Goal: Information Seeking & Learning: Learn about a topic

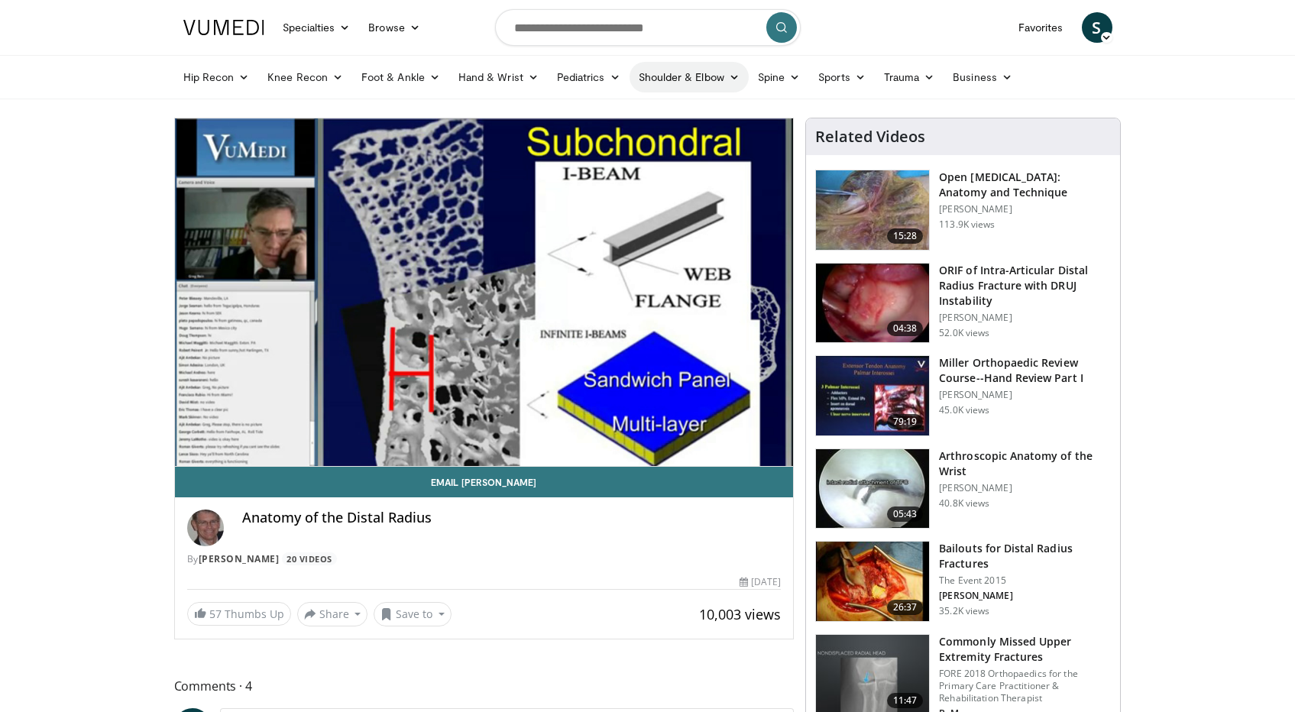
click at [710, 79] on link "Shoulder & Elbow" at bounding box center [689, 77] width 119 height 31
click at [587, 118] on link "Elbow" at bounding box center [657, 113] width 182 height 24
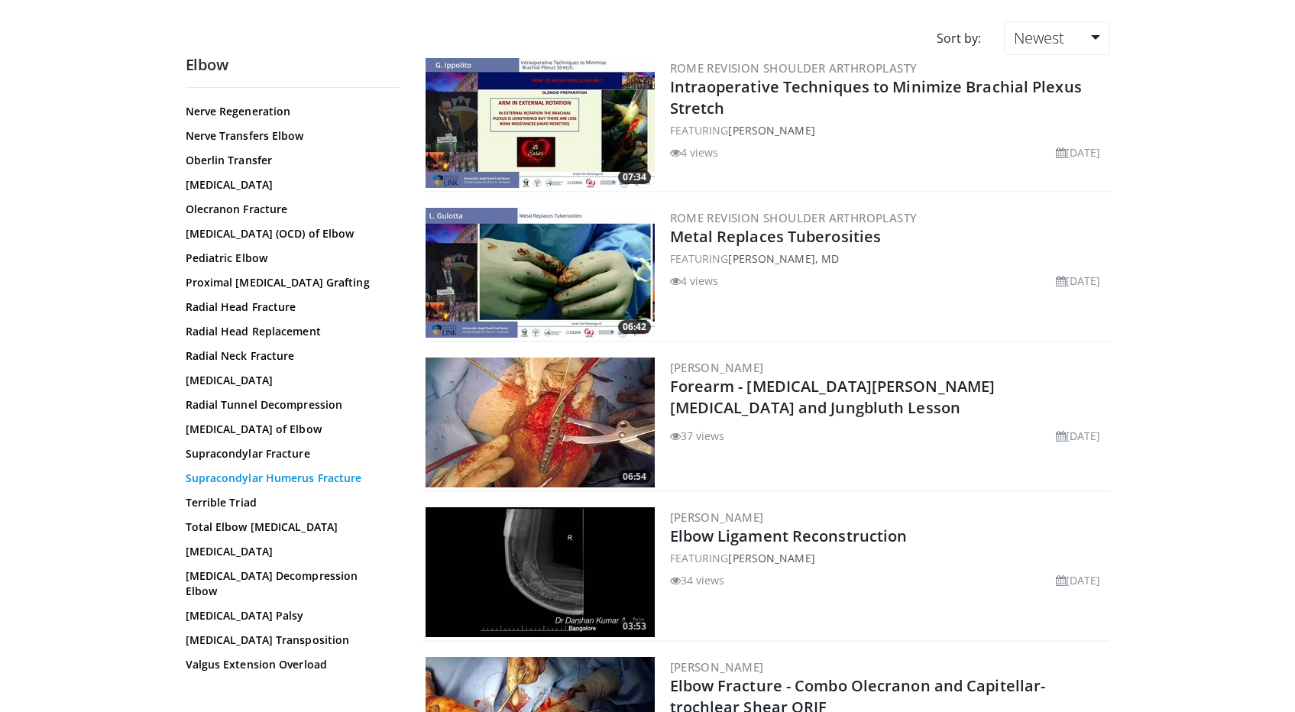
scroll to position [122, 0]
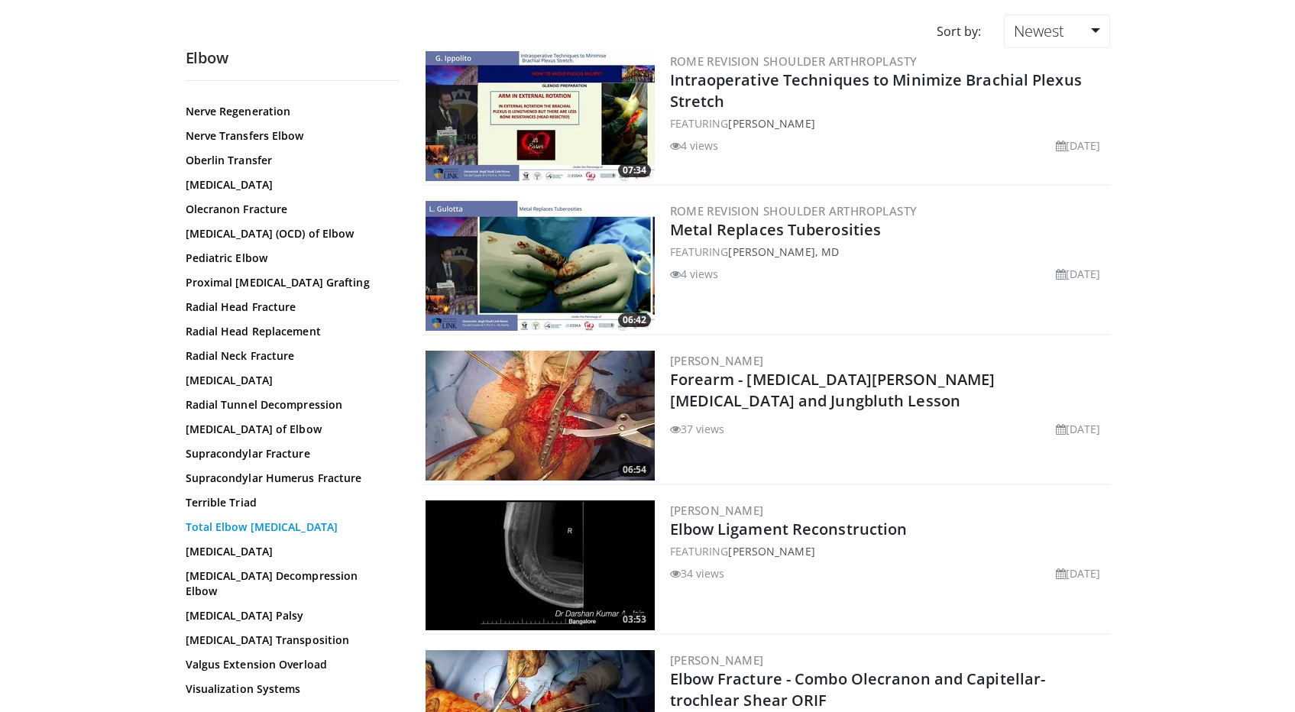
click at [219, 535] on link "Total Elbow [MEDICAL_DATA]" at bounding box center [289, 527] width 206 height 15
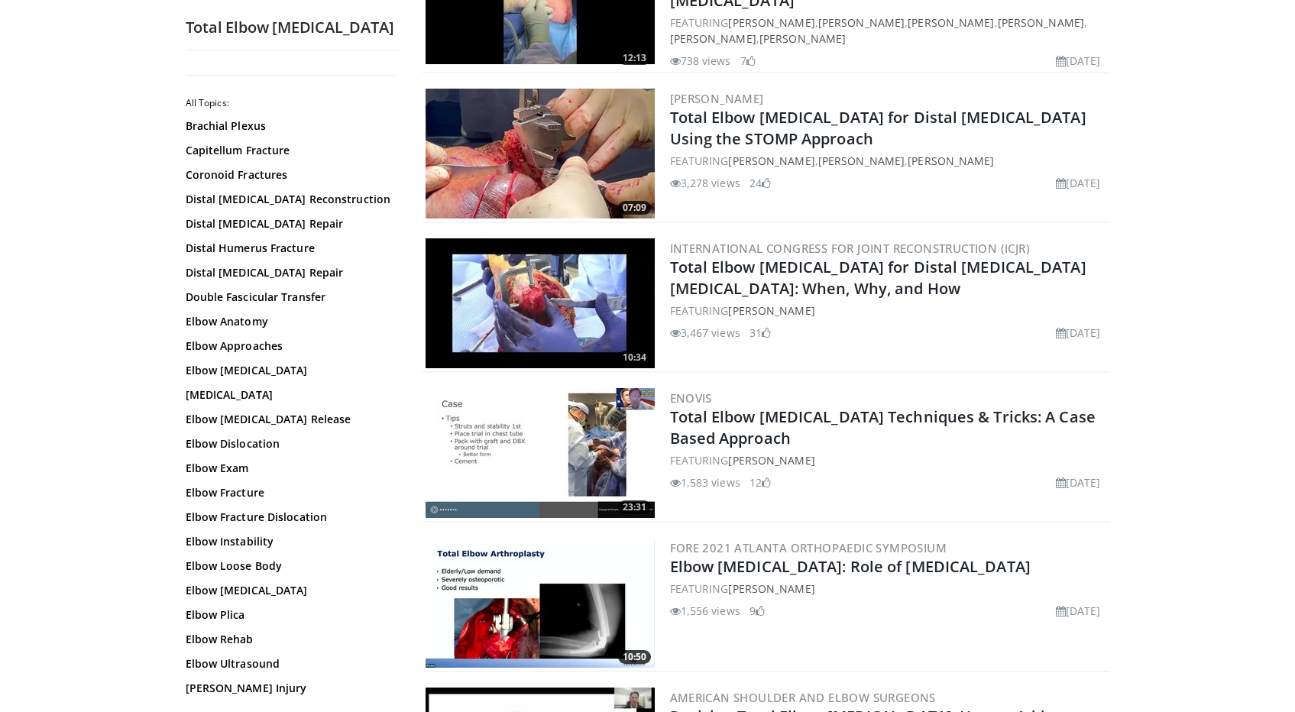
scroll to position [1293, 0]
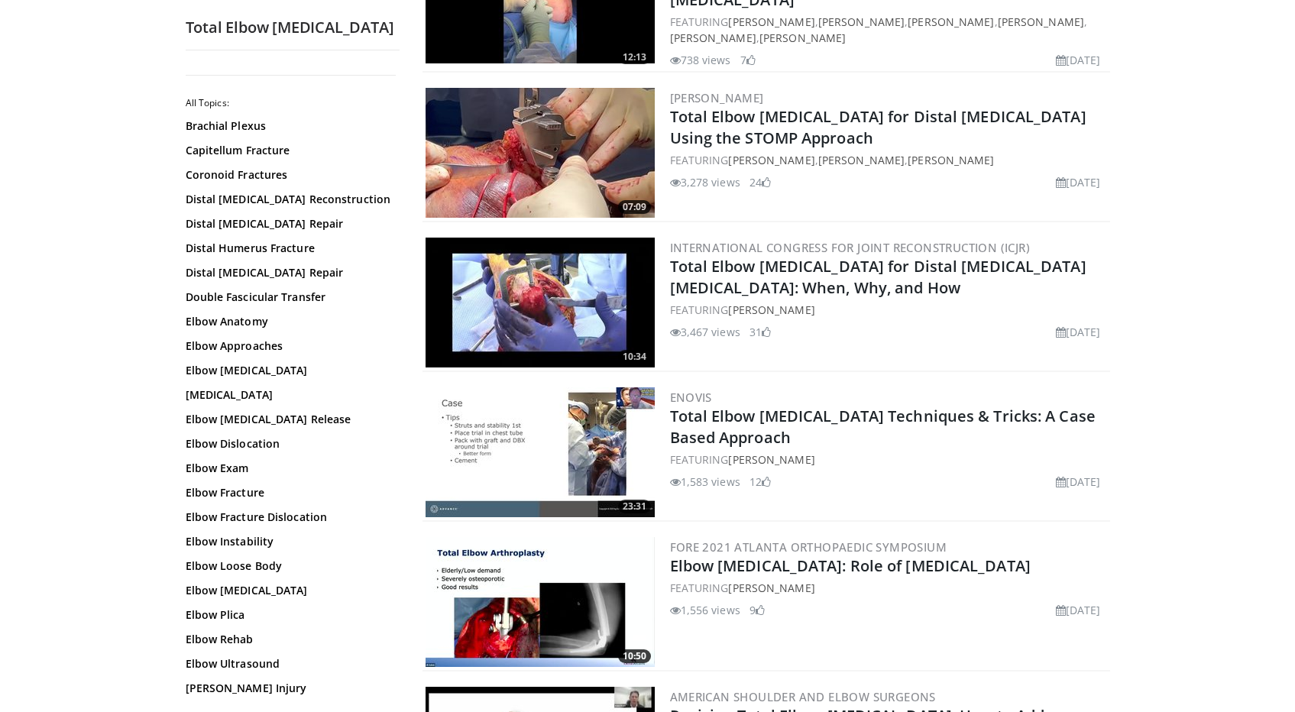
click at [556, 439] on img at bounding box center [540, 452] width 229 height 130
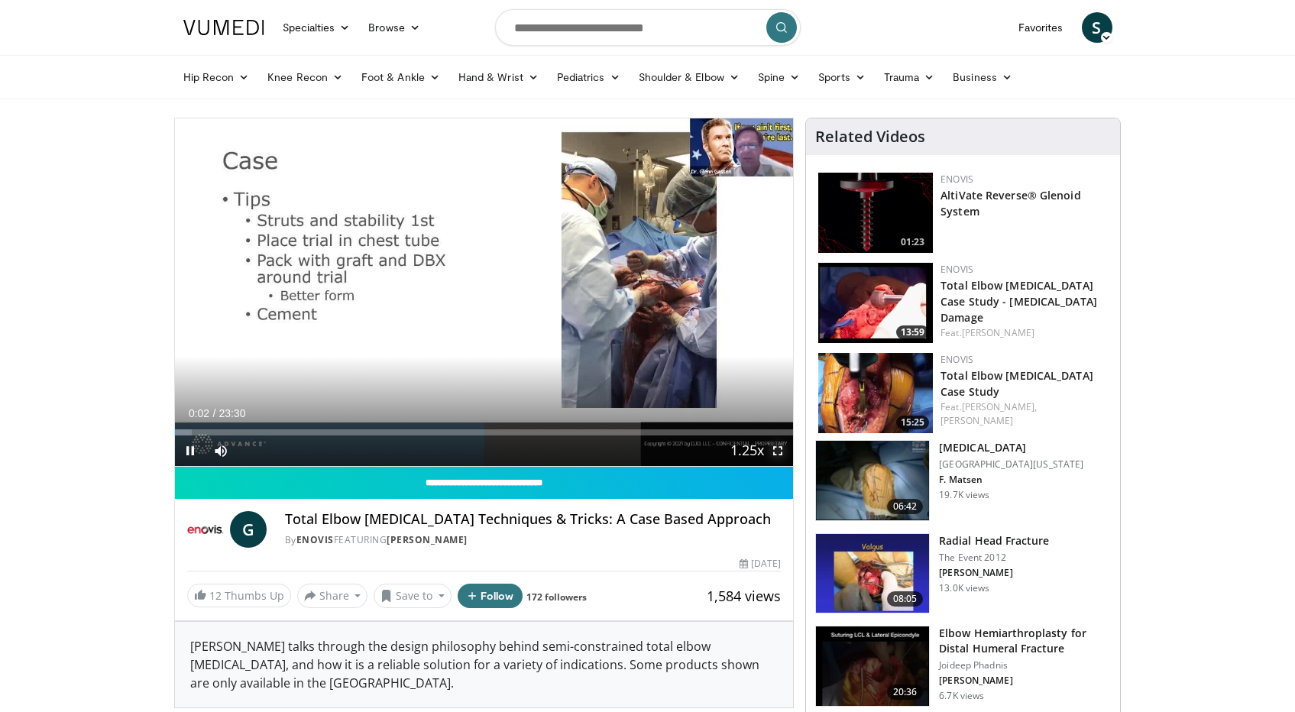
click at [779, 452] on span "Video Player" at bounding box center [778, 451] width 31 height 31
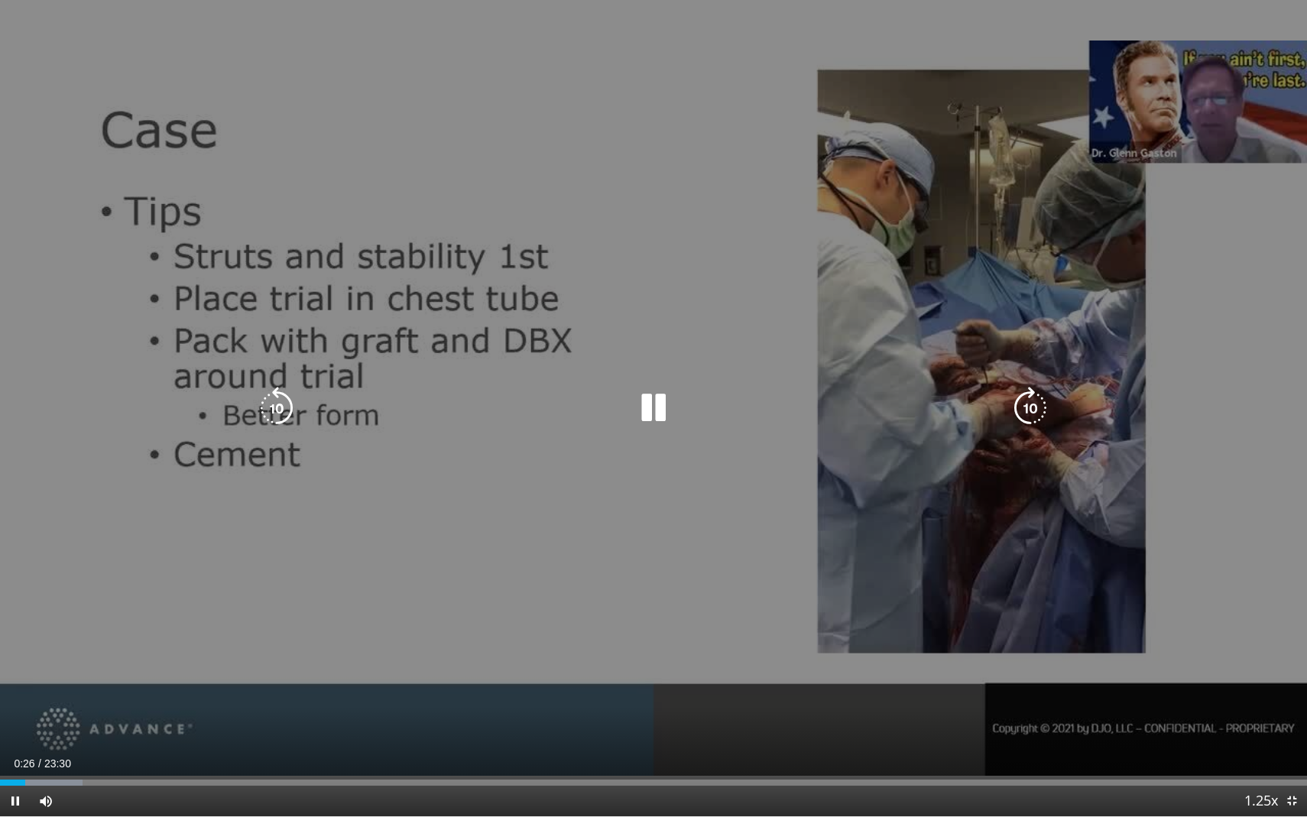
click at [692, 196] on div "10 seconds Tap to unmute" at bounding box center [653, 408] width 1307 height 816
click at [647, 412] on icon "Video Player" at bounding box center [653, 408] width 43 height 43
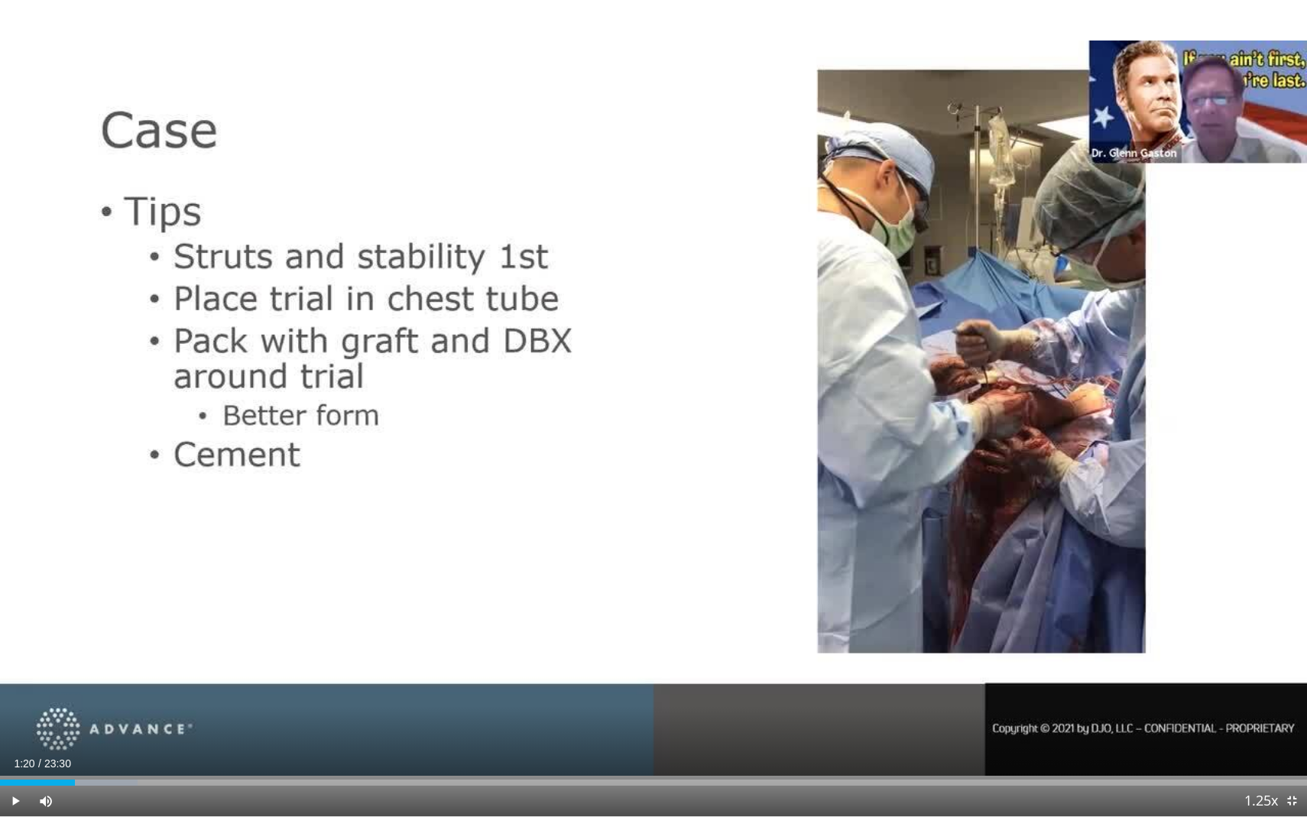
click at [647, 410] on div "10 seconds Tap to unmute" at bounding box center [653, 408] width 1307 height 816
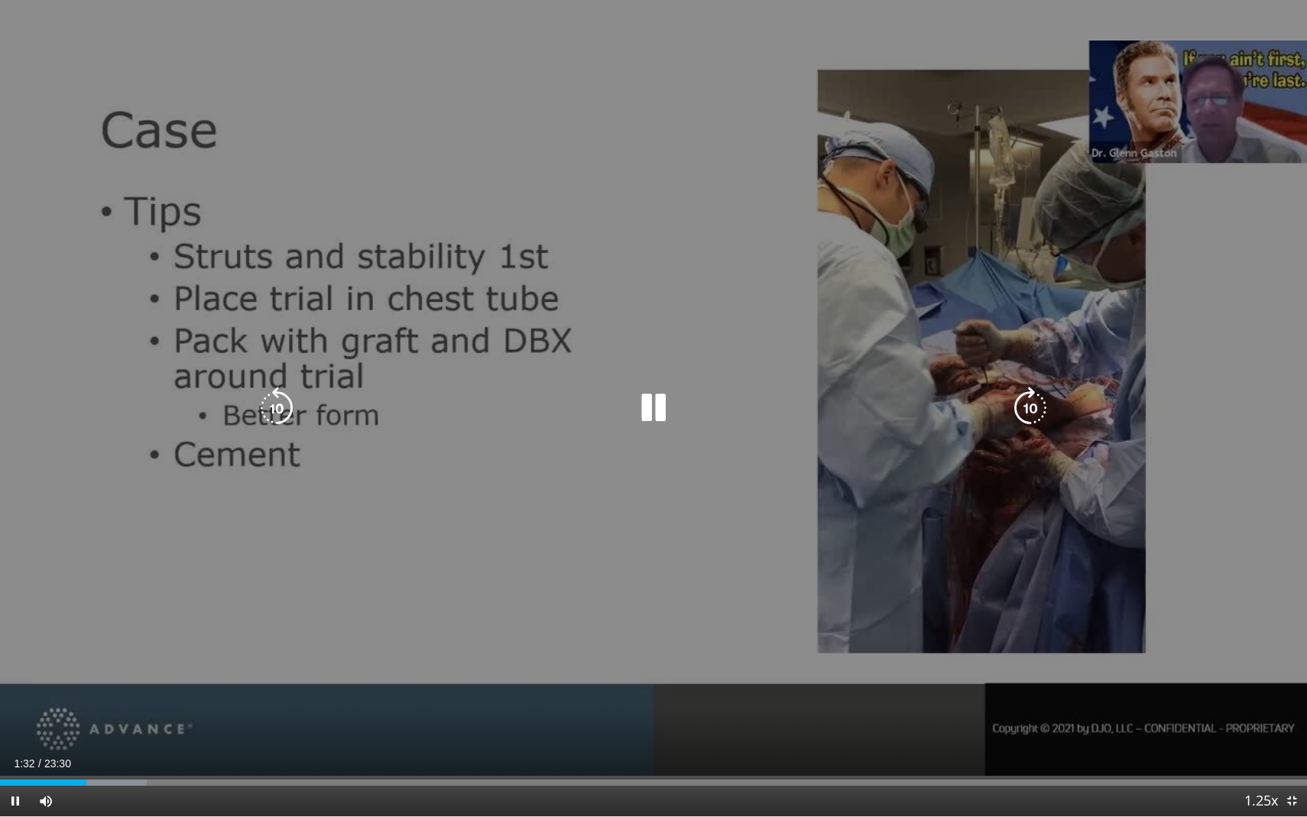
click at [653, 408] on icon "Video Player" at bounding box center [653, 408] width 43 height 43
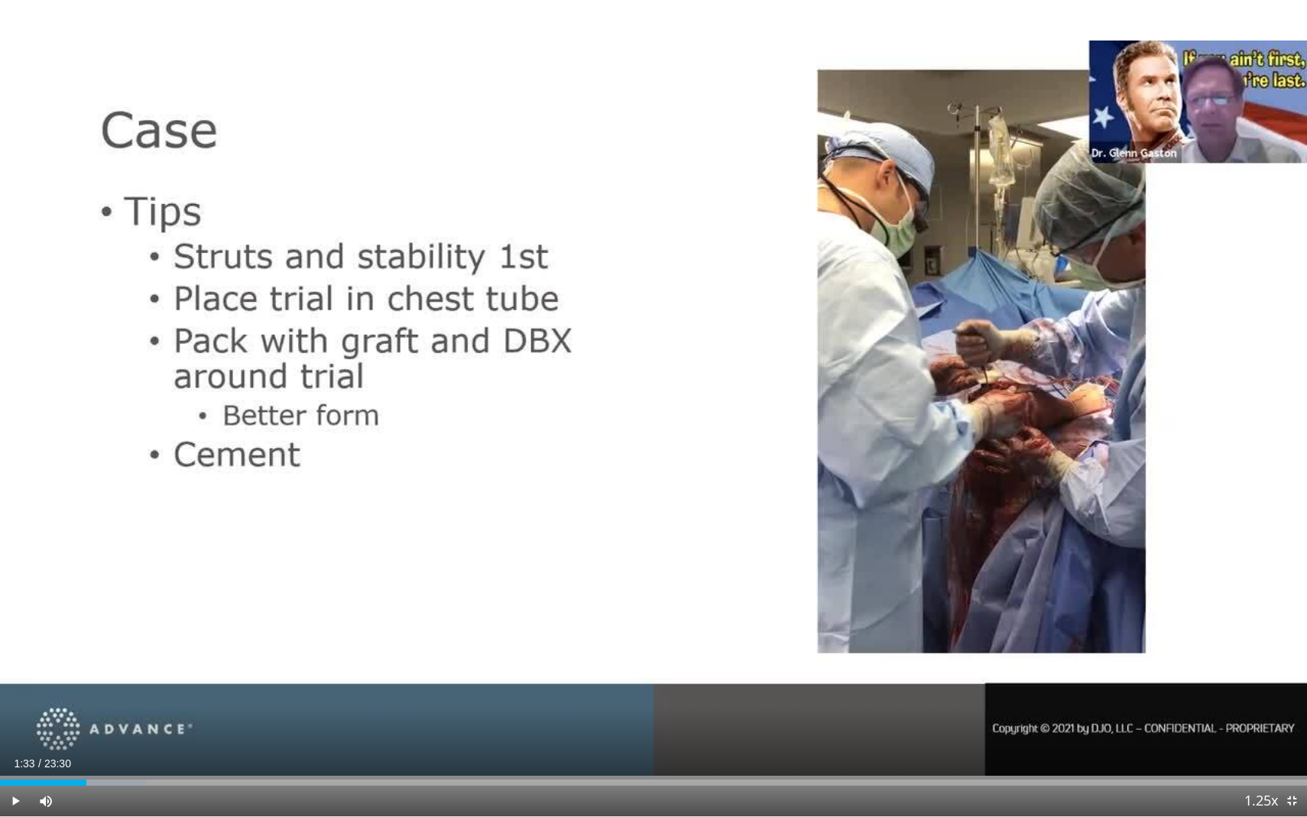
click at [653, 408] on div "10 seconds Tap to unmute" at bounding box center [653, 408] width 1307 height 816
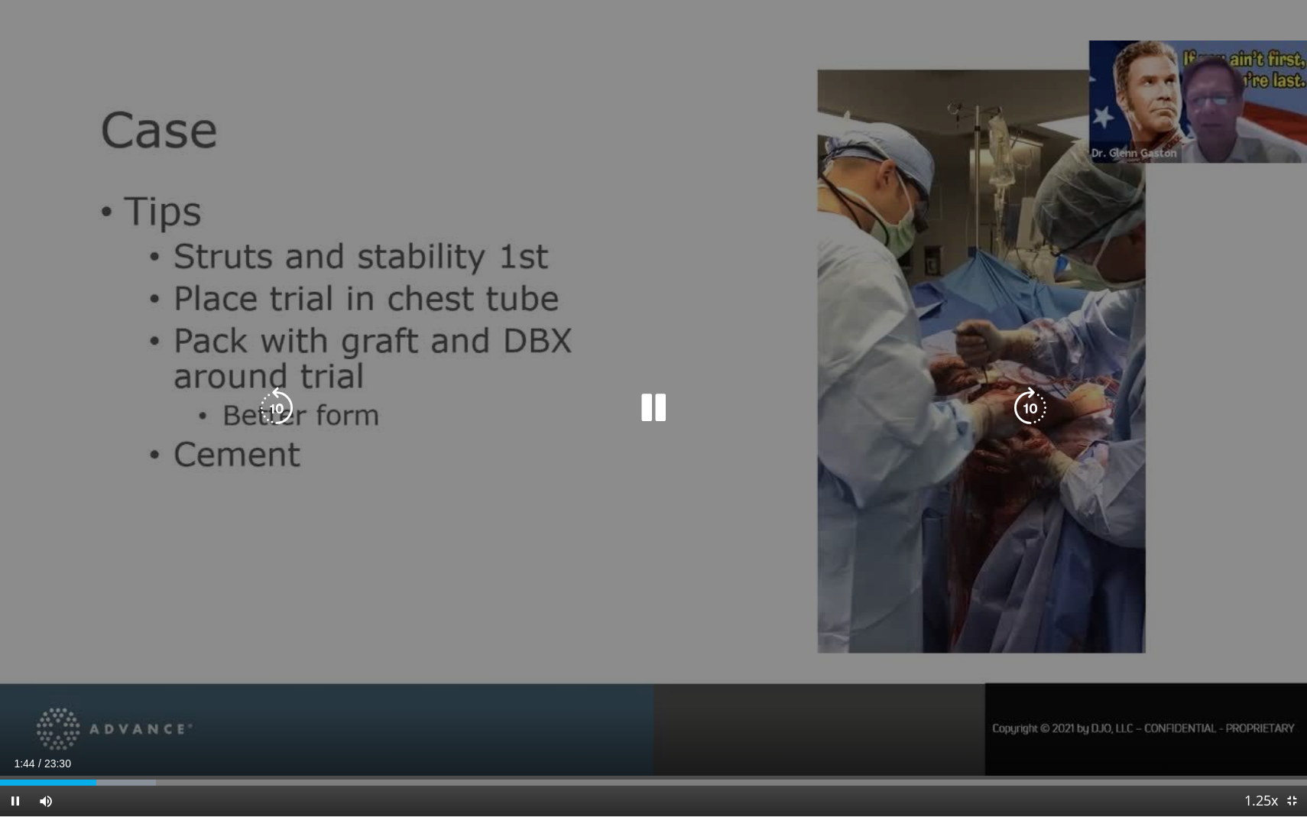
click at [650, 400] on icon "Video Player" at bounding box center [653, 408] width 43 height 43
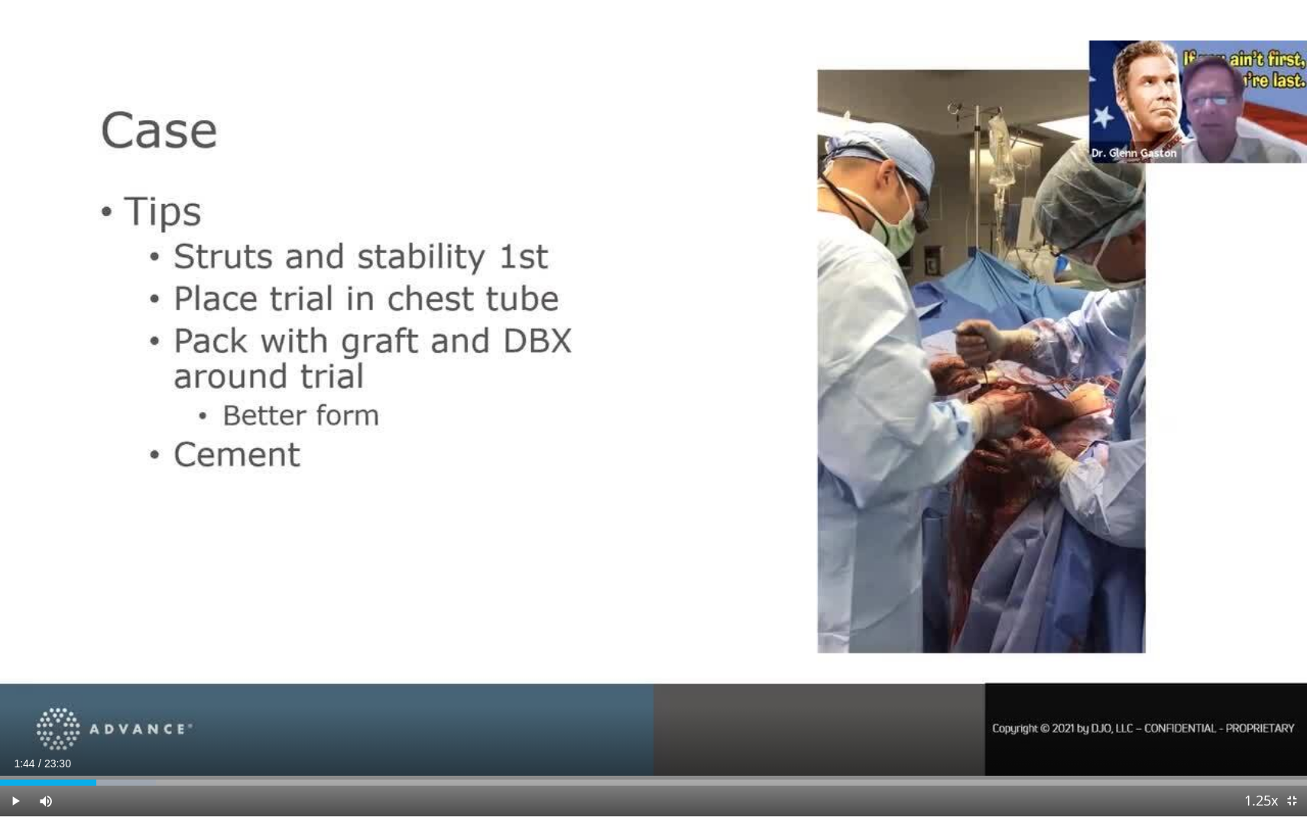
click at [650, 400] on div "10 seconds Tap to unmute" at bounding box center [653, 408] width 1307 height 816
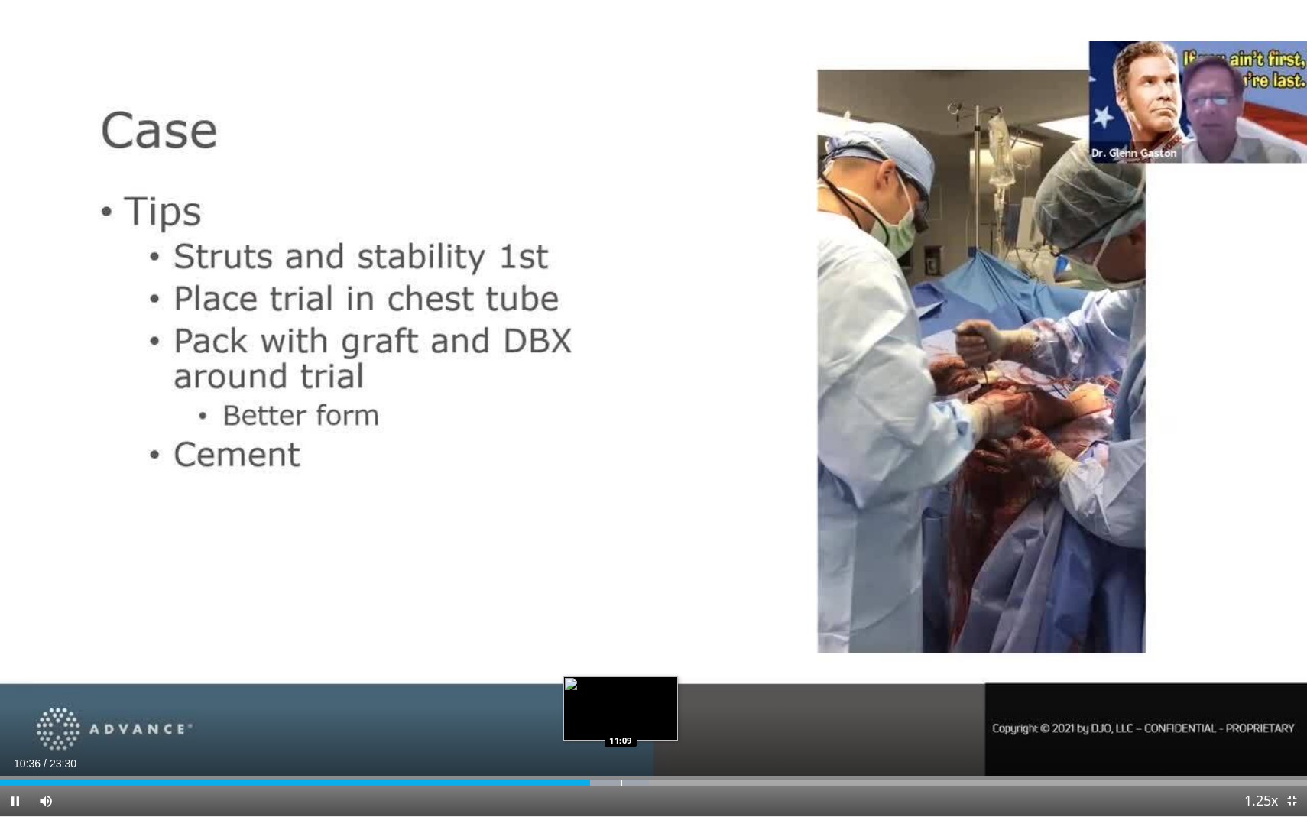
click at [620, 711] on div "Progress Bar" at bounding box center [605, 782] width 88 height 6
click at [641, 711] on div "Loaded : 52.06% 11:11 11:31" at bounding box center [653, 778] width 1307 height 15
click at [660, 711] on div "Loaded : 53.46% 11:33 11:52" at bounding box center [653, 778] width 1307 height 15
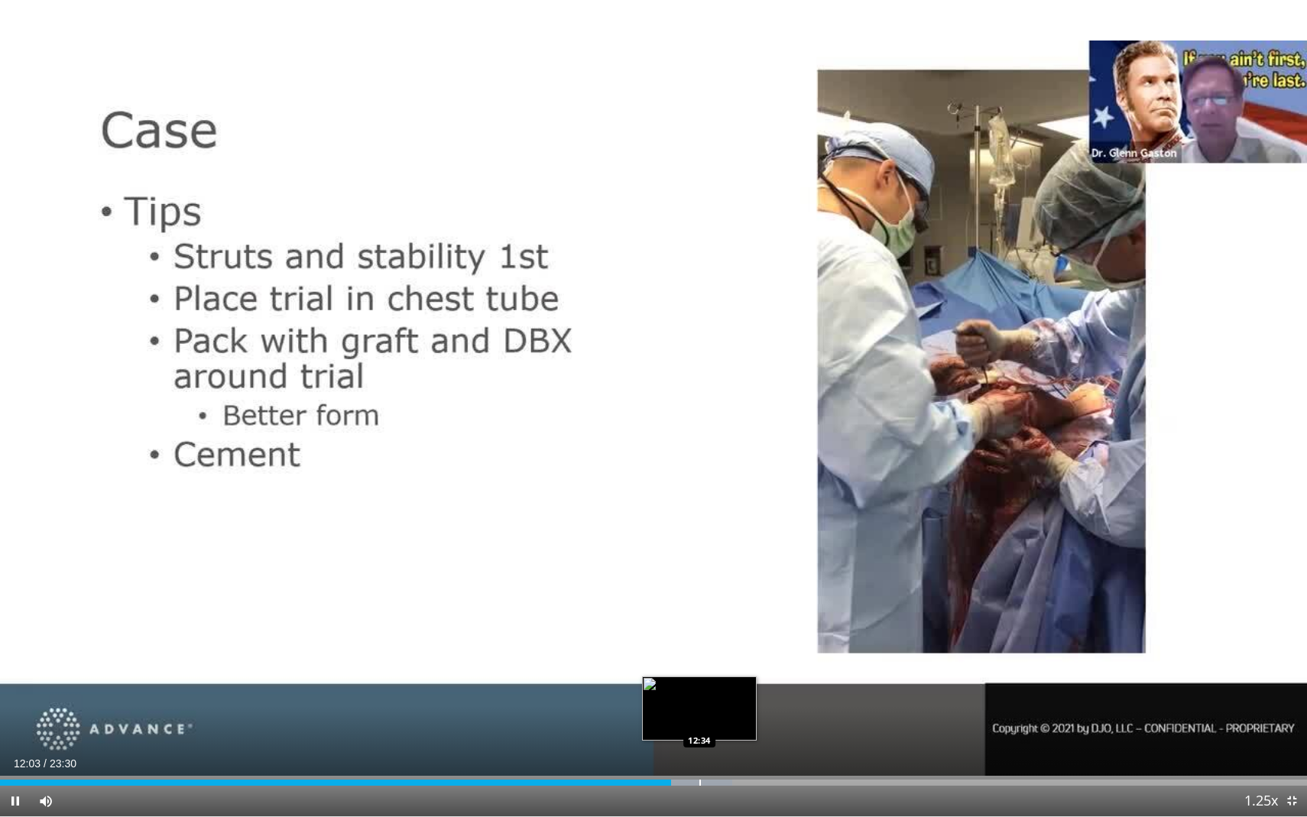
click at [699, 711] on div "Progress Bar" at bounding box center [700, 782] width 2 height 6
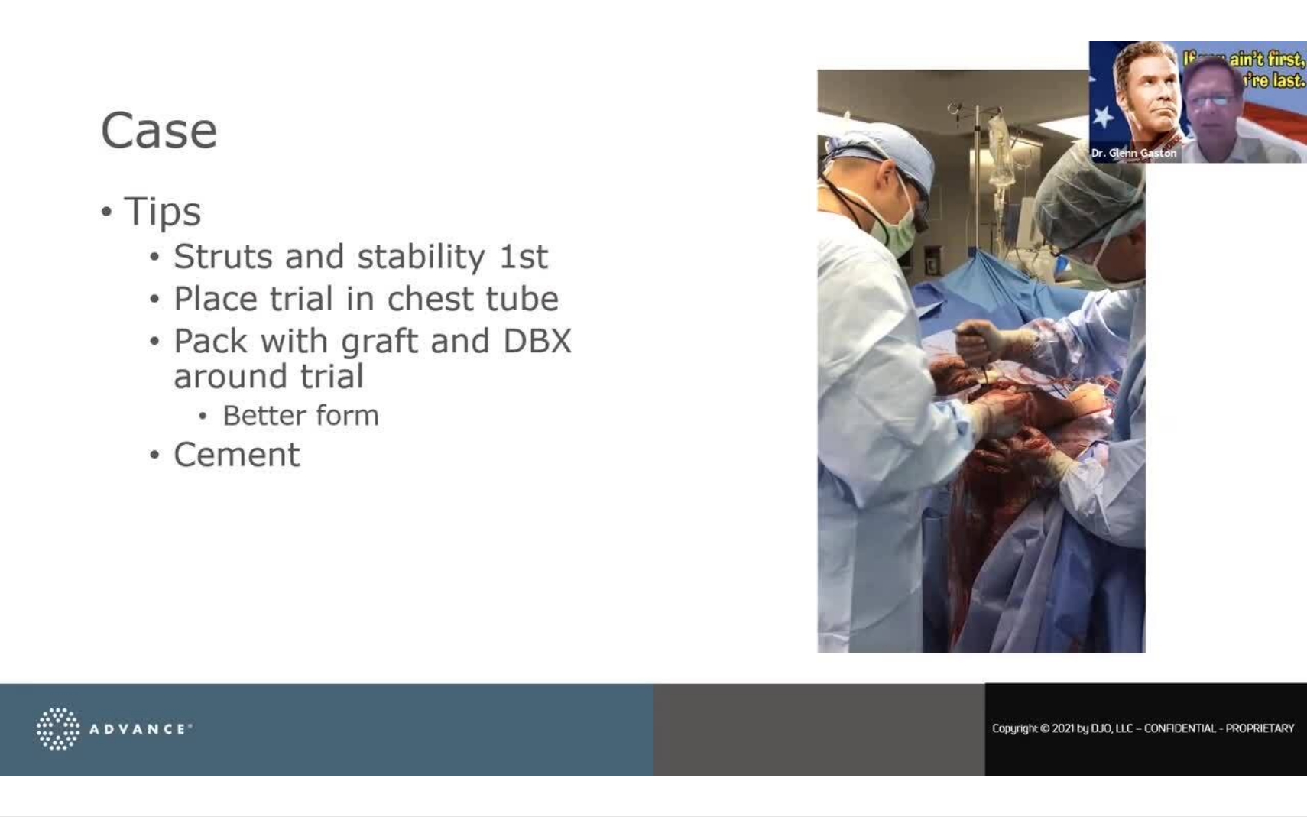
click at [699, 711] on div "10 seconds Tap to unmute" at bounding box center [653, 408] width 1307 height 816
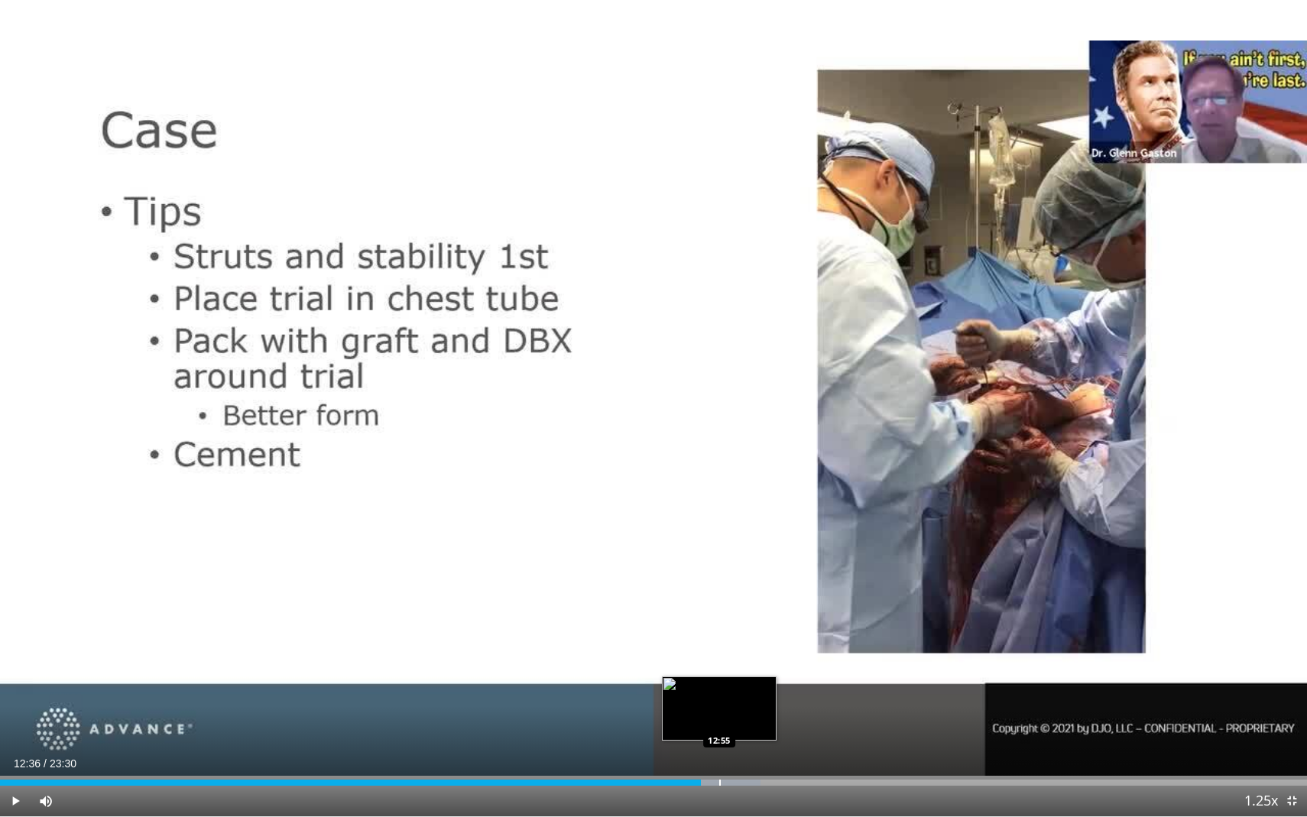
click at [719, 711] on div "Progress Bar" at bounding box center [720, 782] width 2 height 6
click at [746, 711] on div "Progress Bar" at bounding box center [747, 782] width 2 height 6
click at [773, 711] on div "Progress Bar" at bounding box center [774, 782] width 2 height 6
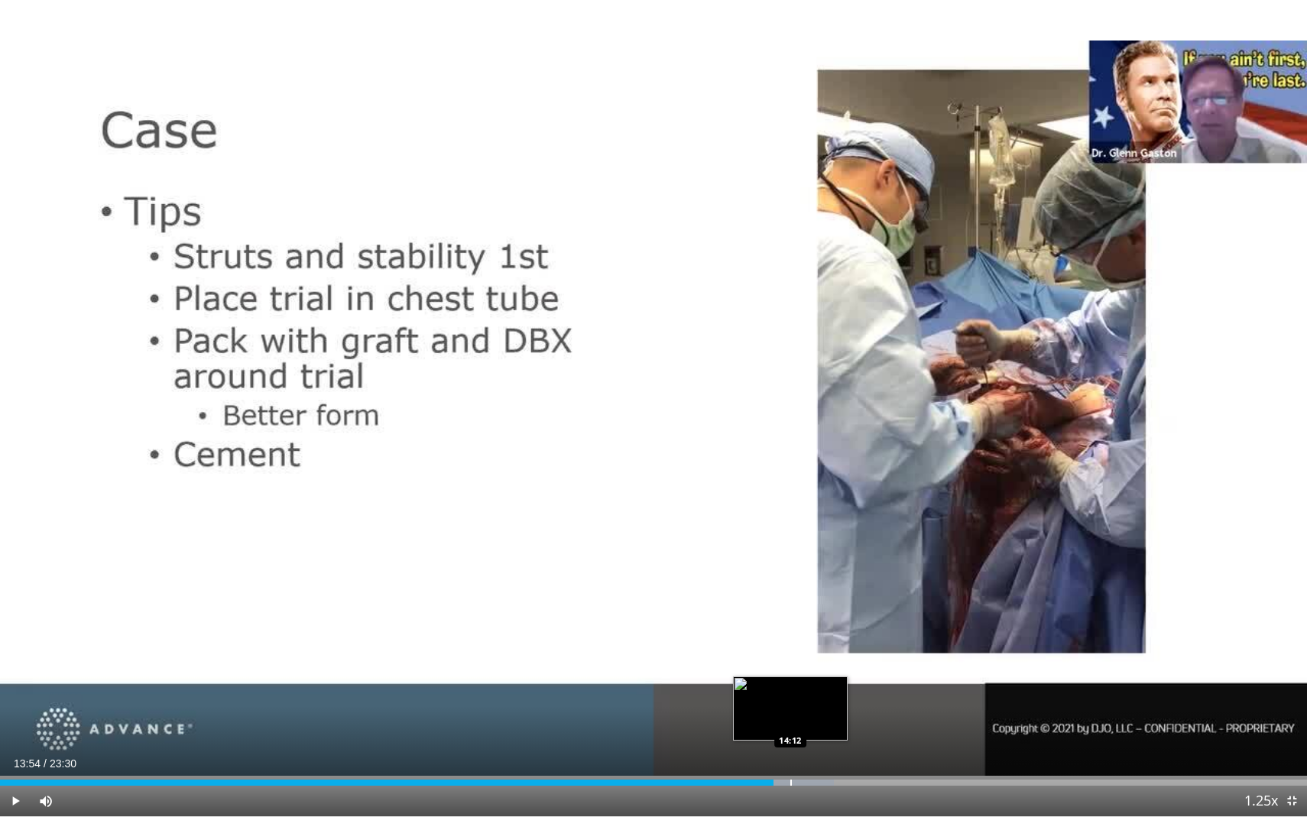
click at [790, 711] on div "Progress Bar" at bounding box center [791, 782] width 2 height 6
click at [828, 711] on div "Progress Bar" at bounding box center [829, 782] width 2 height 6
click at [853, 711] on div "Current Time 14:53 / Duration 23:30 Play Skip Backward Skip Forward Mute Loaded…" at bounding box center [653, 801] width 1307 height 31
click at [886, 711] on div "Current Time 14:53 / Duration 23:30 Play Skip Backward Skip Forward Mute Loaded…" at bounding box center [653, 801] width 1307 height 31
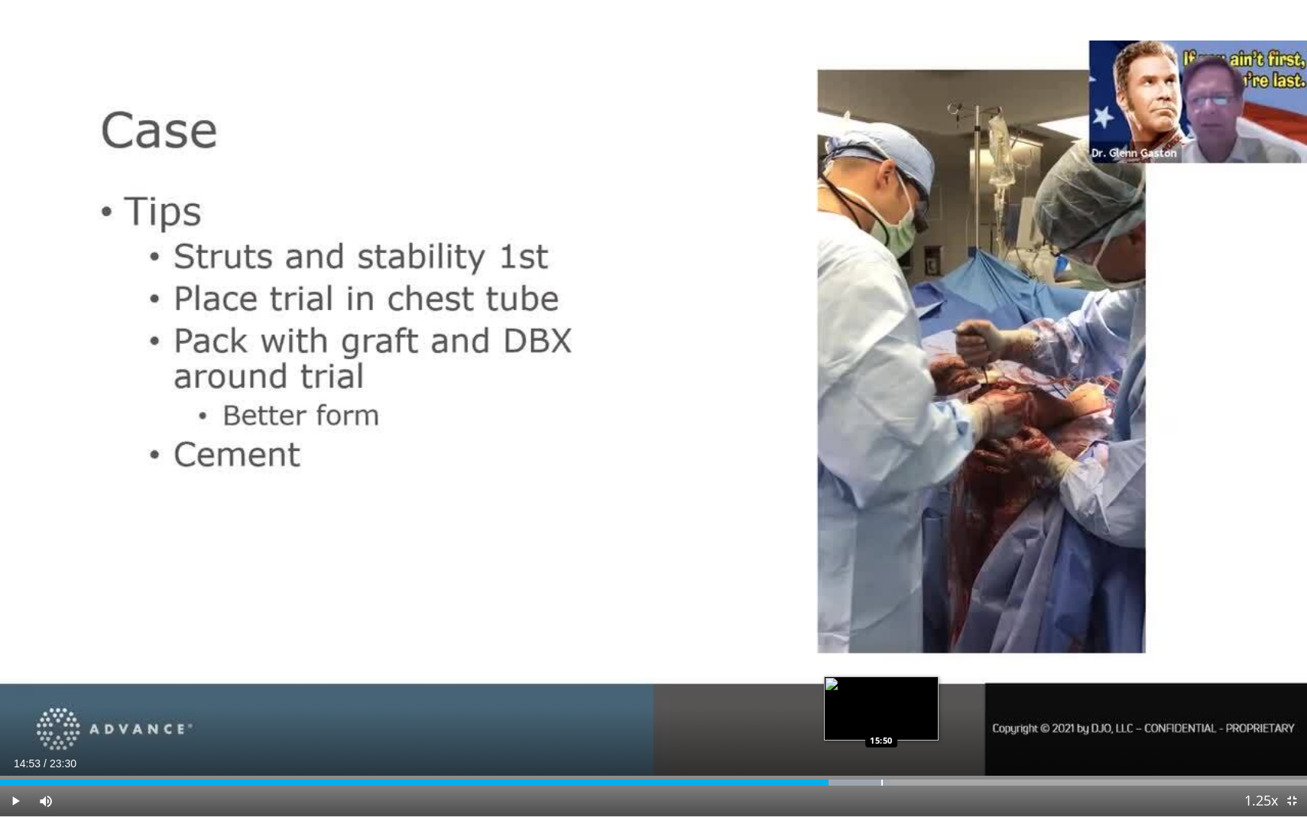
click at [880, 711] on div "Loaded : 68.09% 14:53 15:50" at bounding box center [653, 778] width 1307 height 15
click at [904, 711] on div "Progress Bar" at bounding box center [905, 782] width 2 height 6
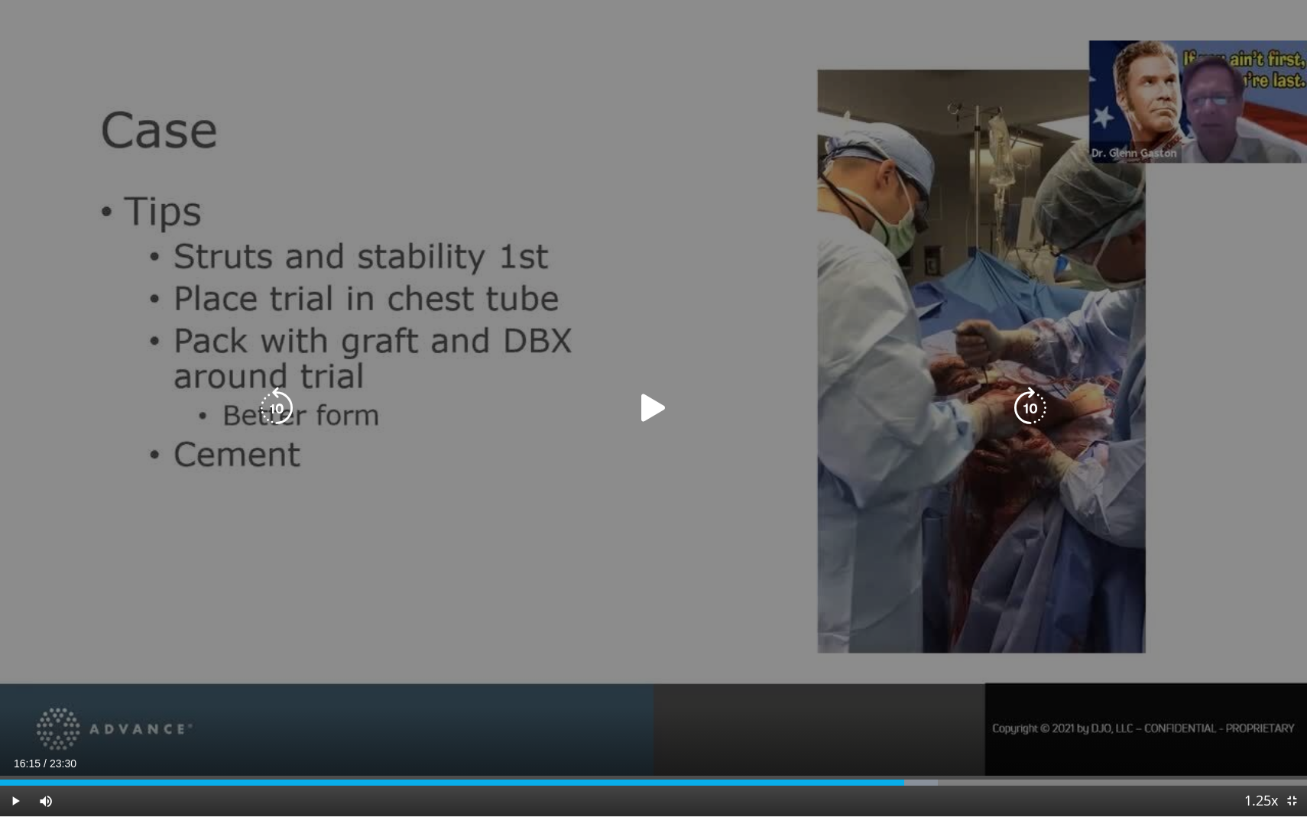
click at [765, 604] on div "10 seconds Tap to unmute" at bounding box center [653, 408] width 1307 height 816
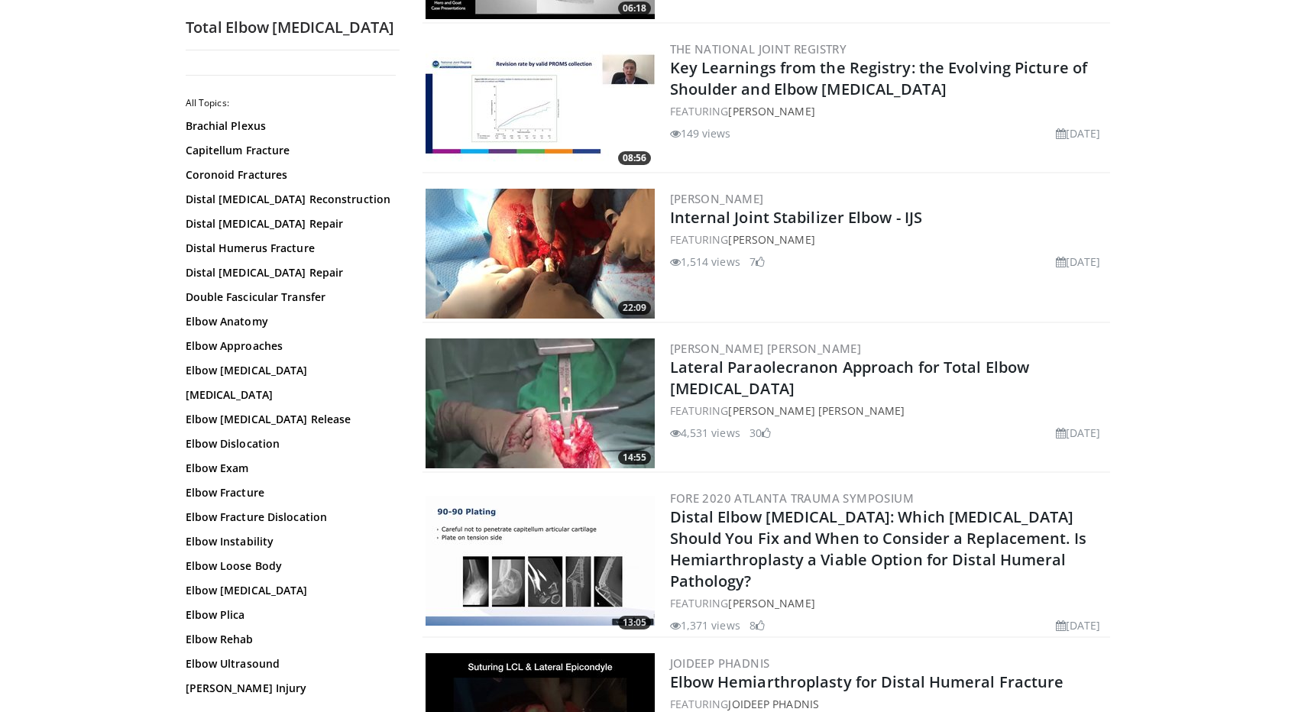
scroll to position [2842, 0]
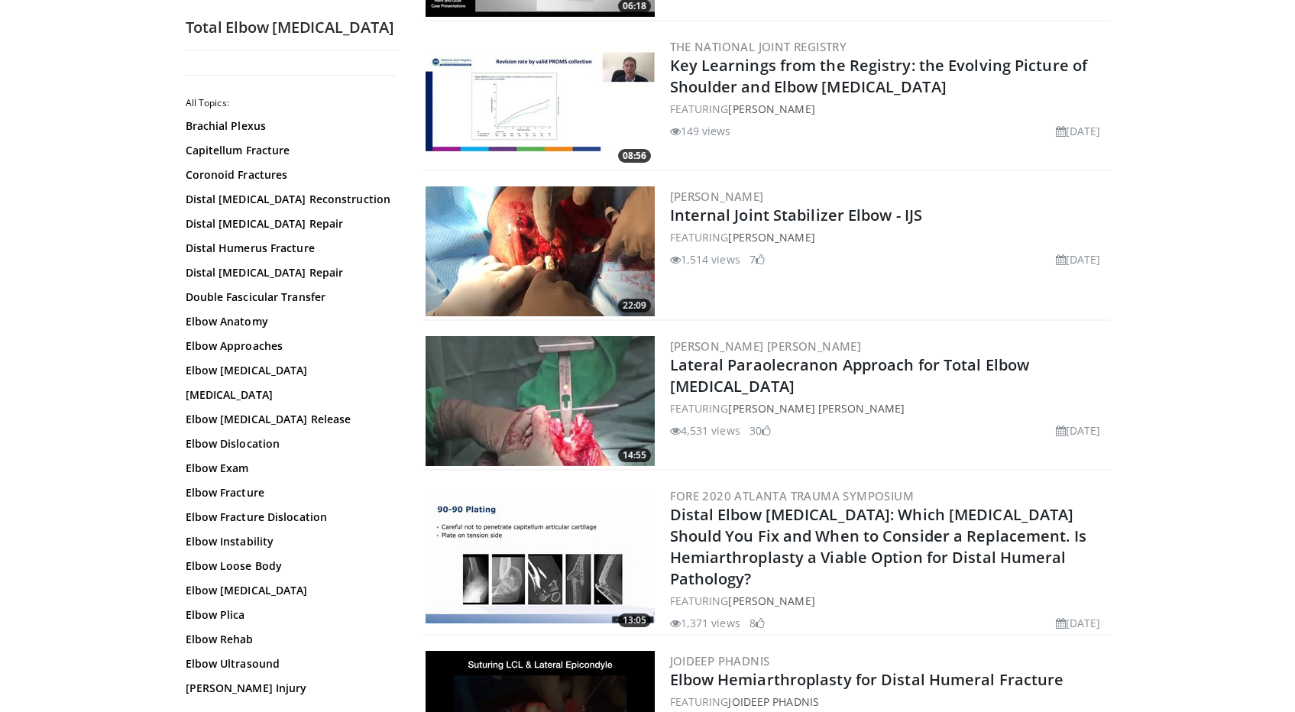
click at [539, 385] on img at bounding box center [540, 401] width 229 height 130
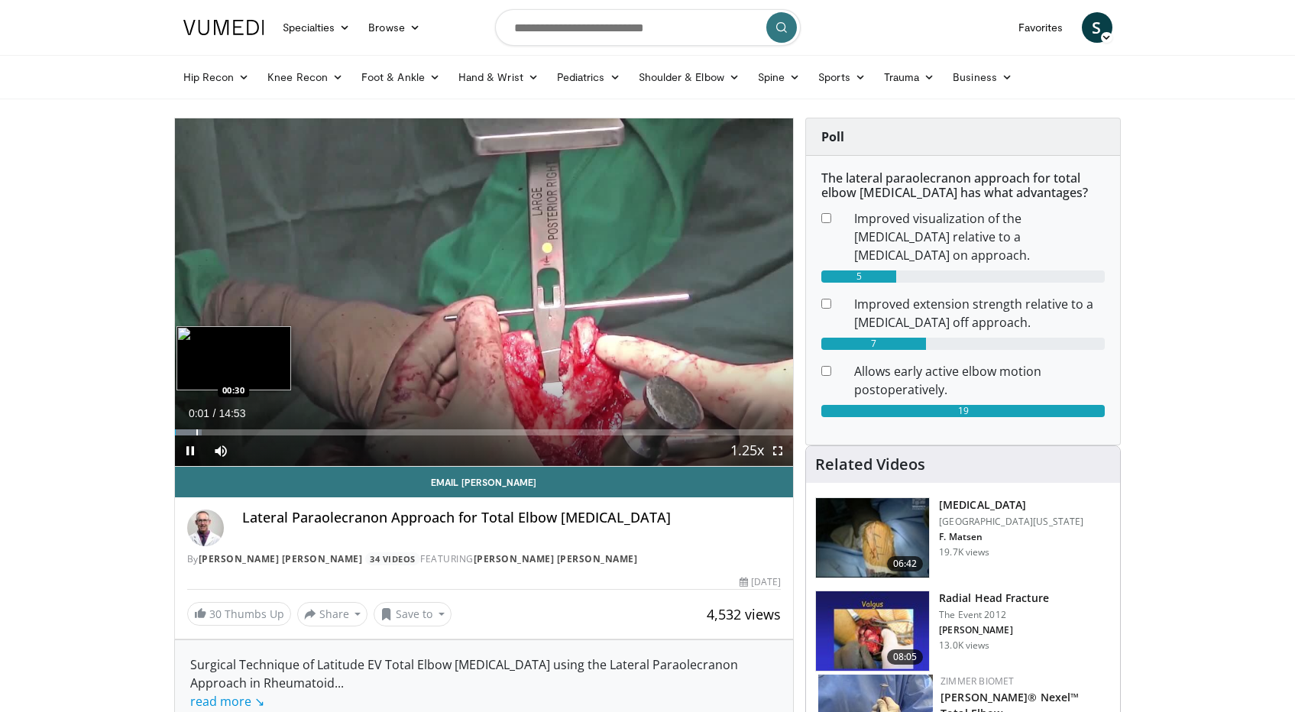
click at [196, 431] on div "Progress Bar" at bounding box center [197, 432] width 2 height 6
click at [227, 431] on div "Progress Bar" at bounding box center [228, 432] width 2 height 6
click at [781, 453] on span "Video Player" at bounding box center [778, 451] width 31 height 31
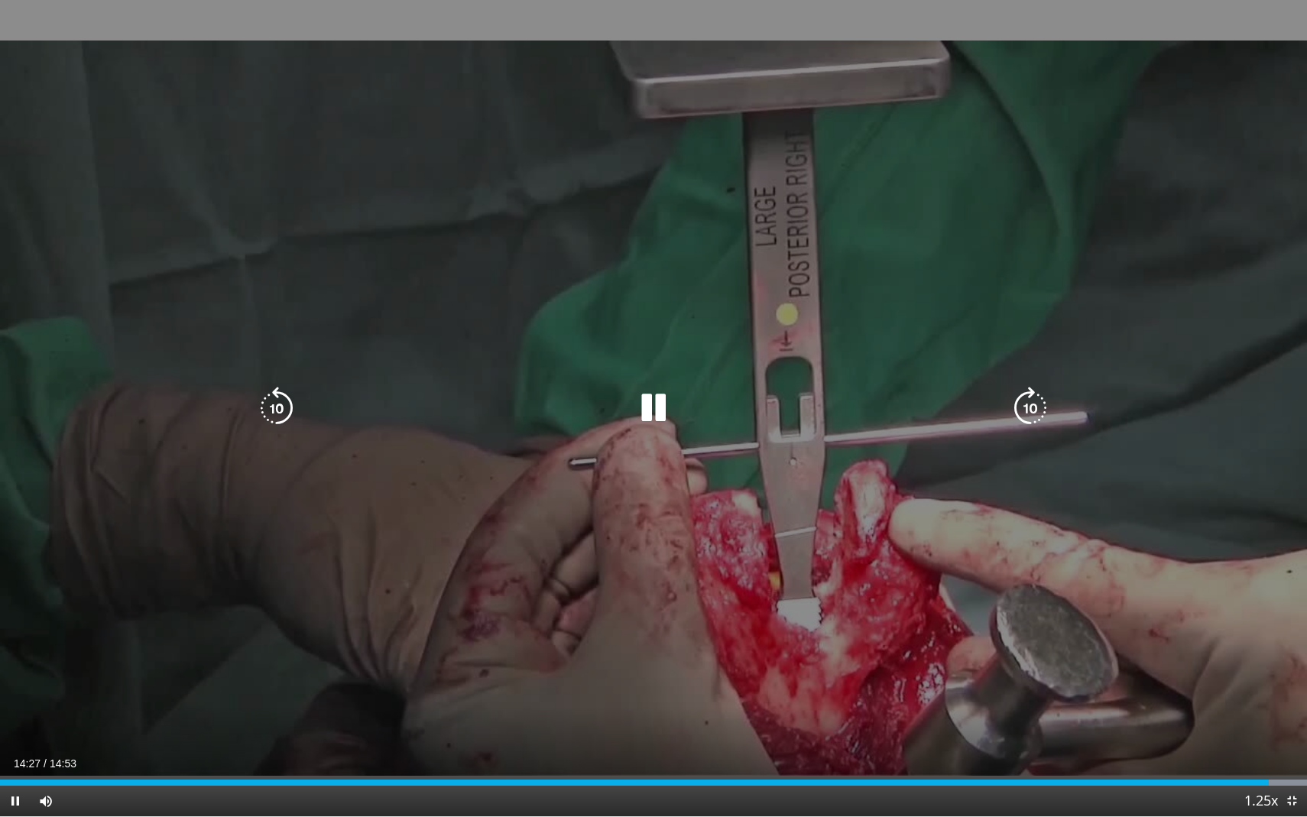
click at [649, 418] on icon "Video Player" at bounding box center [653, 408] width 43 height 43
